Goal: Task Accomplishment & Management: Manage account settings

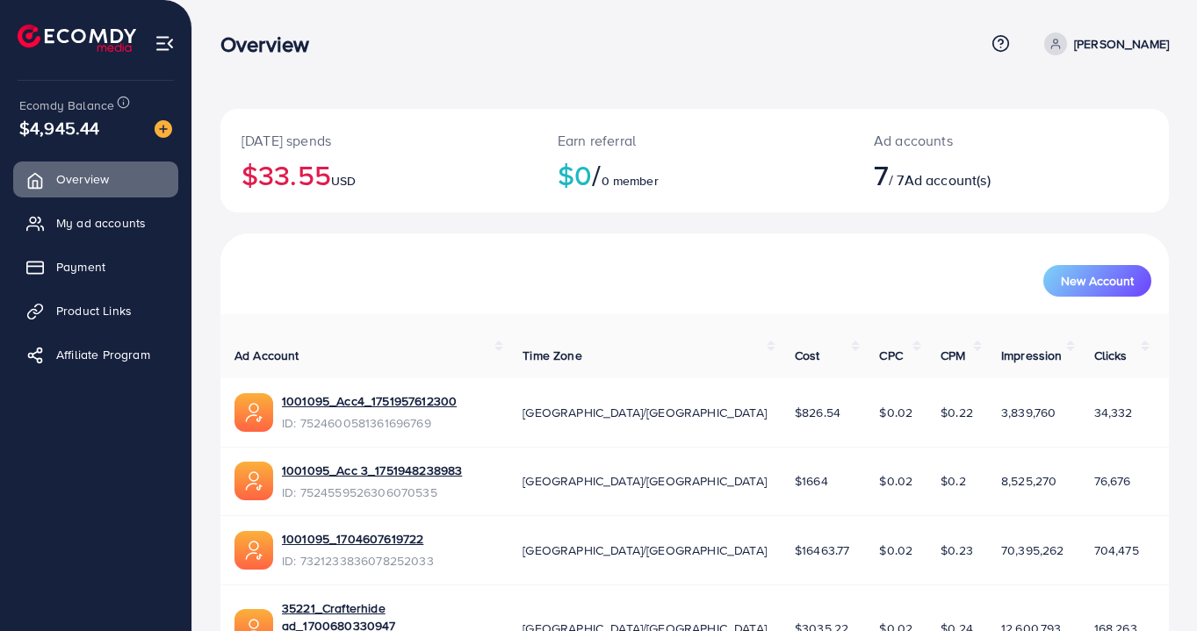
click at [72, 223] on span "My ad accounts" at bounding box center [101, 223] width 90 height 18
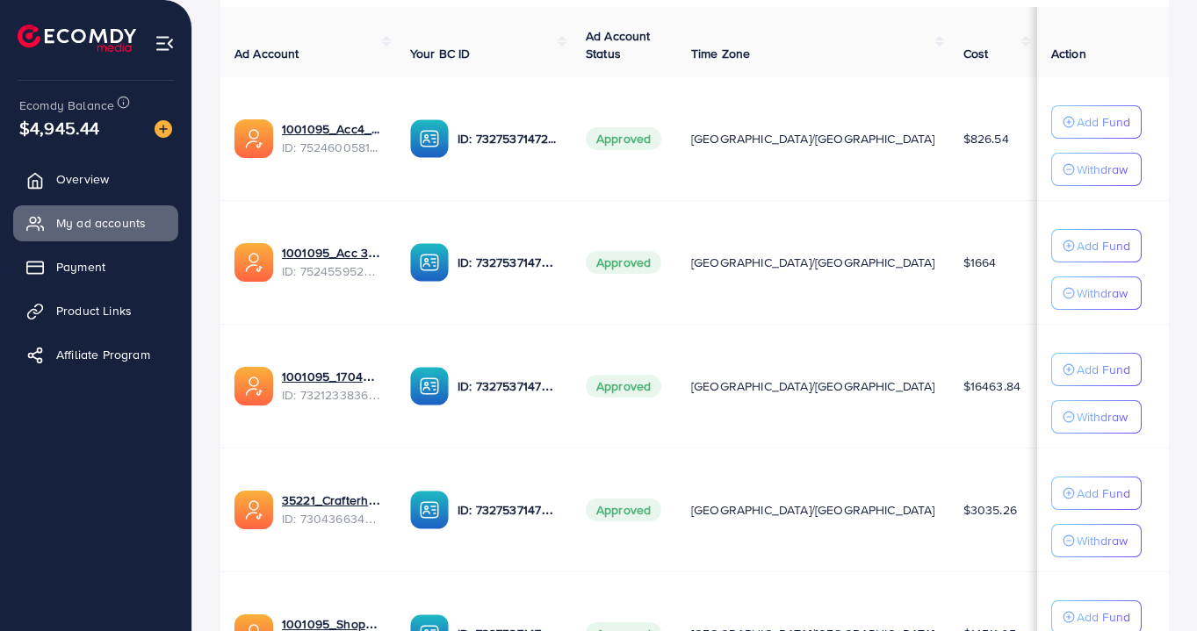
scroll to position [343, 0]
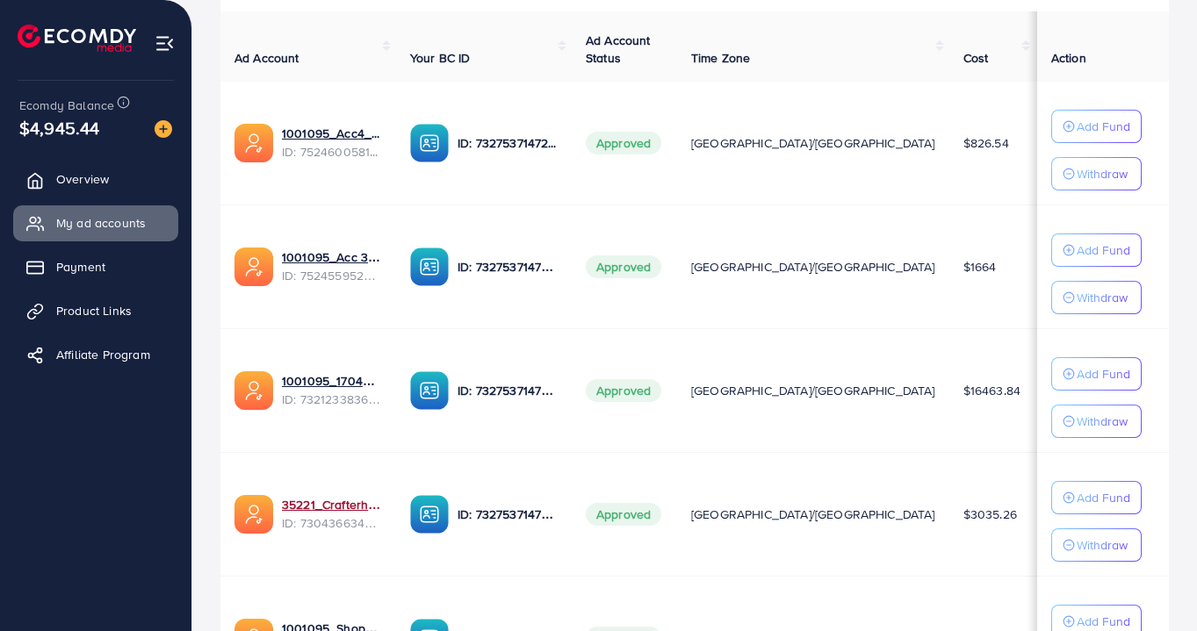
click at [349, 503] on link "35221_Crafterhide ad_1700680330947" at bounding box center [332, 505] width 100 height 18
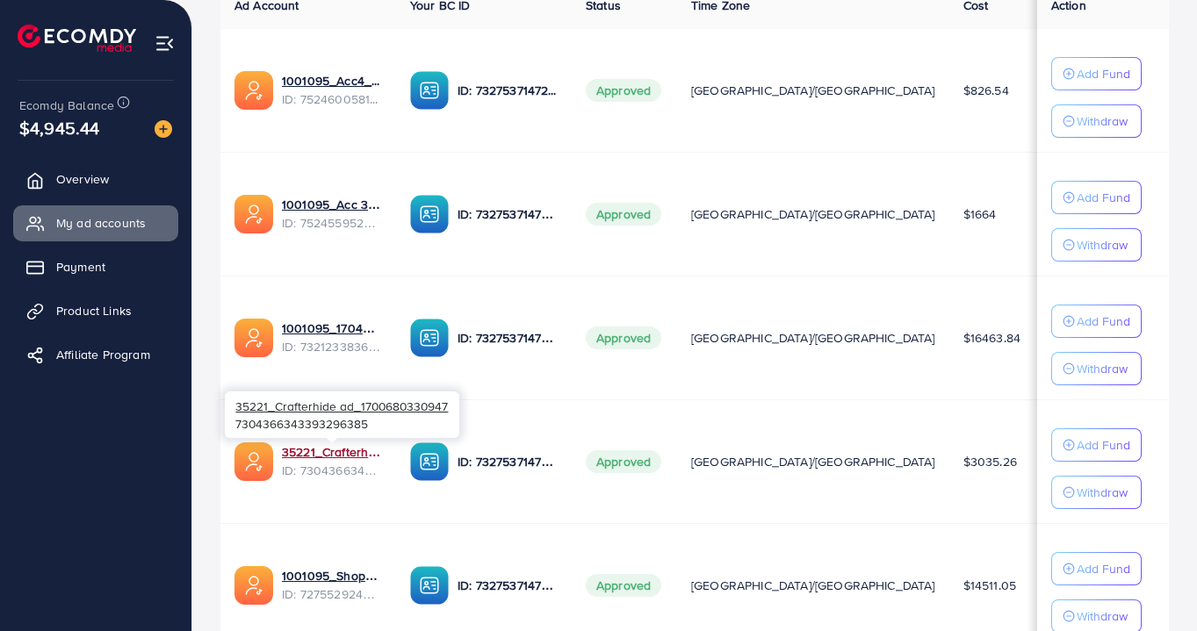
scroll to position [320, 0]
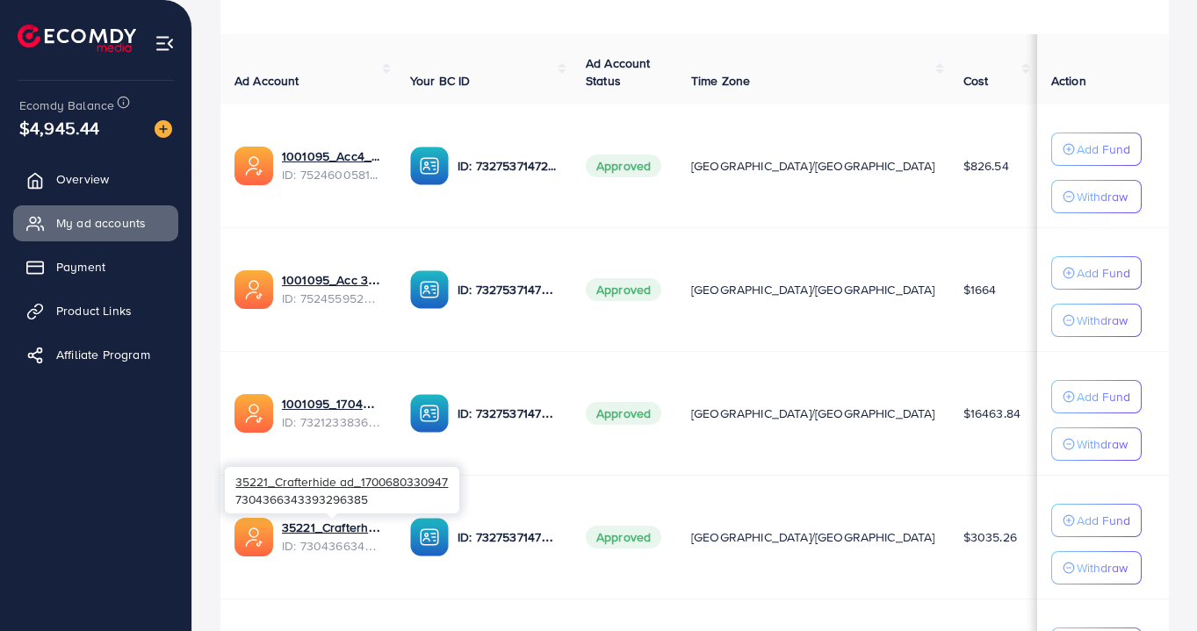
click at [349, 311] on td "1001095_Acc 3_1751948238983 ID: 7524559526306070535" at bounding box center [308, 289] width 176 height 124
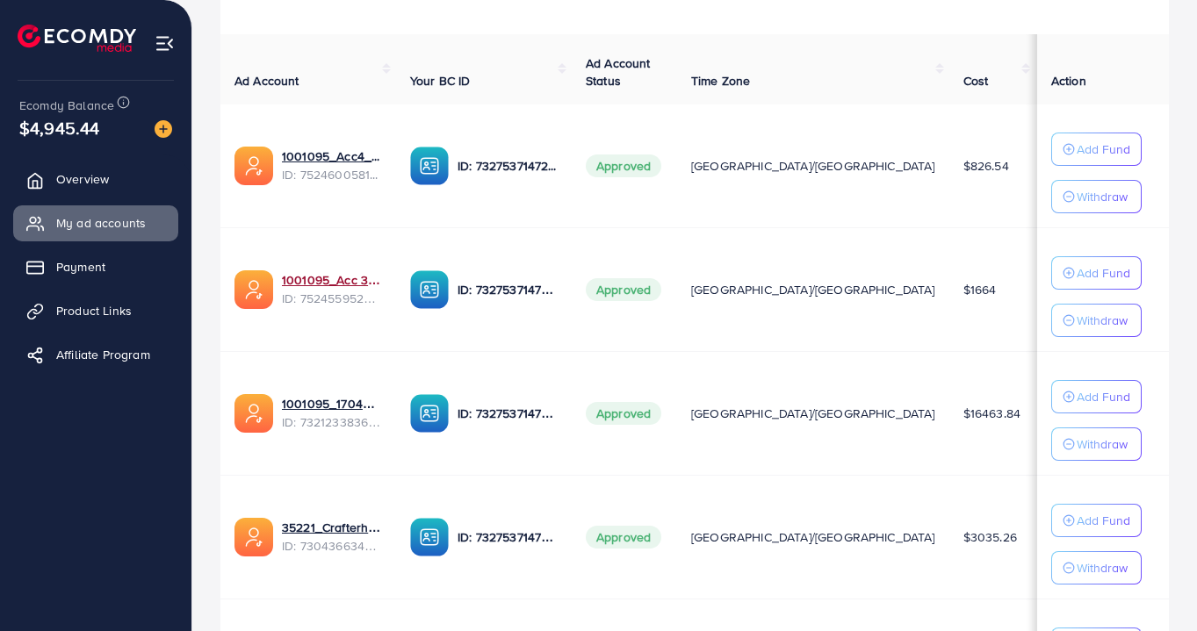
click at [299, 283] on link "1001095_Acc 3_1751948238983" at bounding box center [332, 280] width 100 height 18
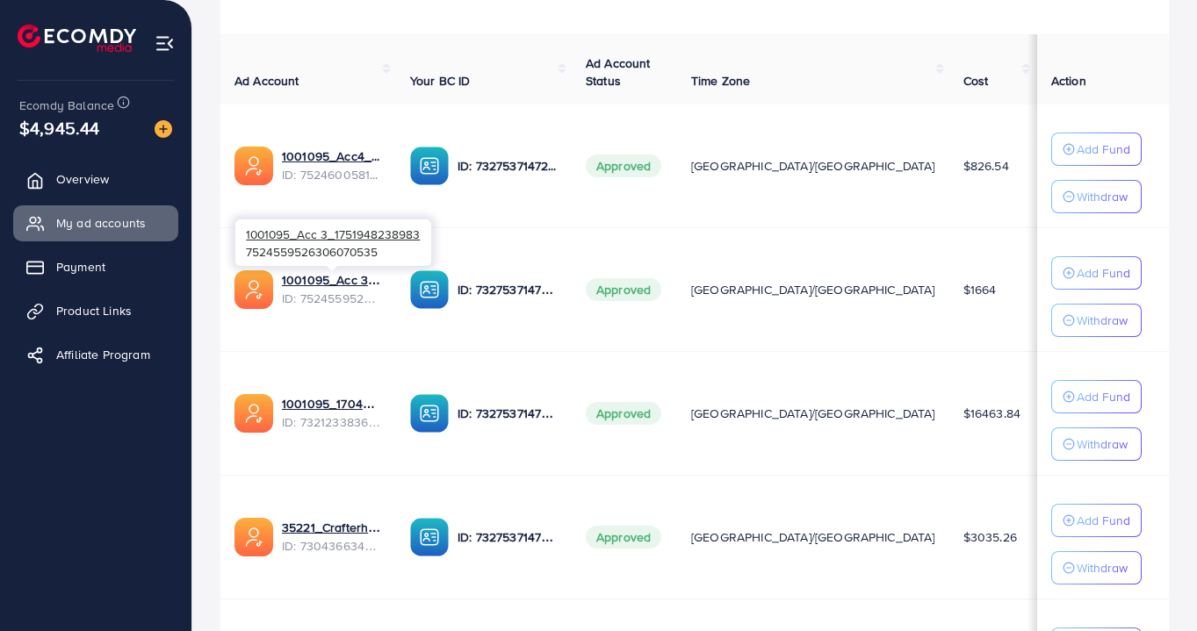
click at [73, 515] on ul "Overview My ad accounts Payment Product Links Affiliate Program" at bounding box center [95, 348] width 191 height 386
